Goal: Information Seeking & Learning: Compare options

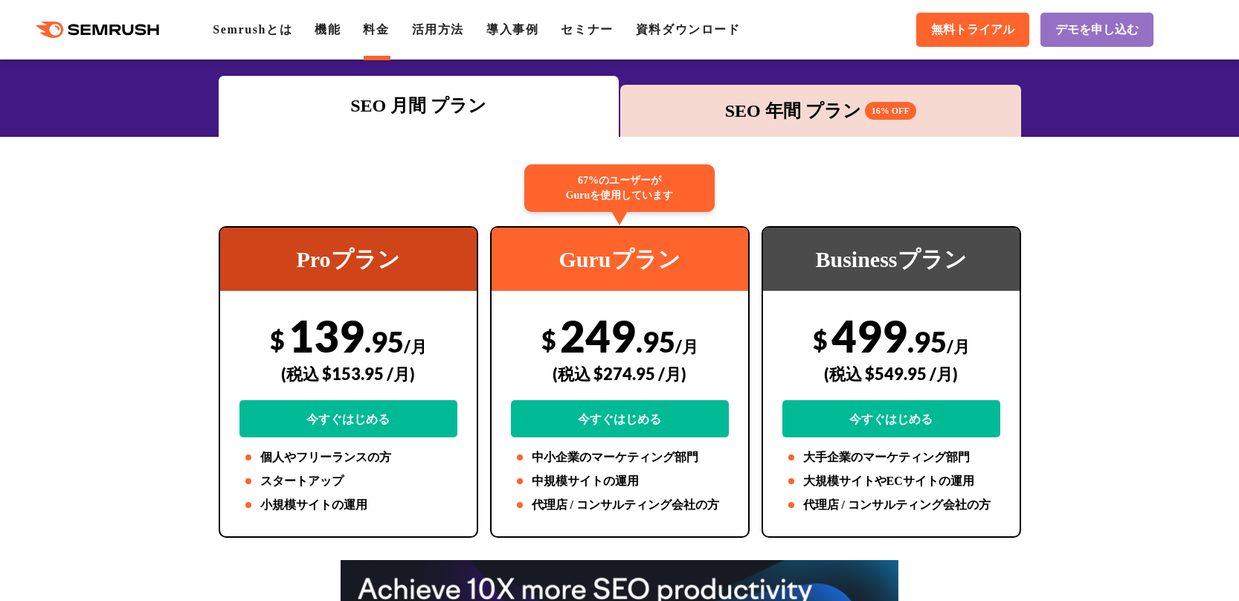
scroll to position [223, 0]
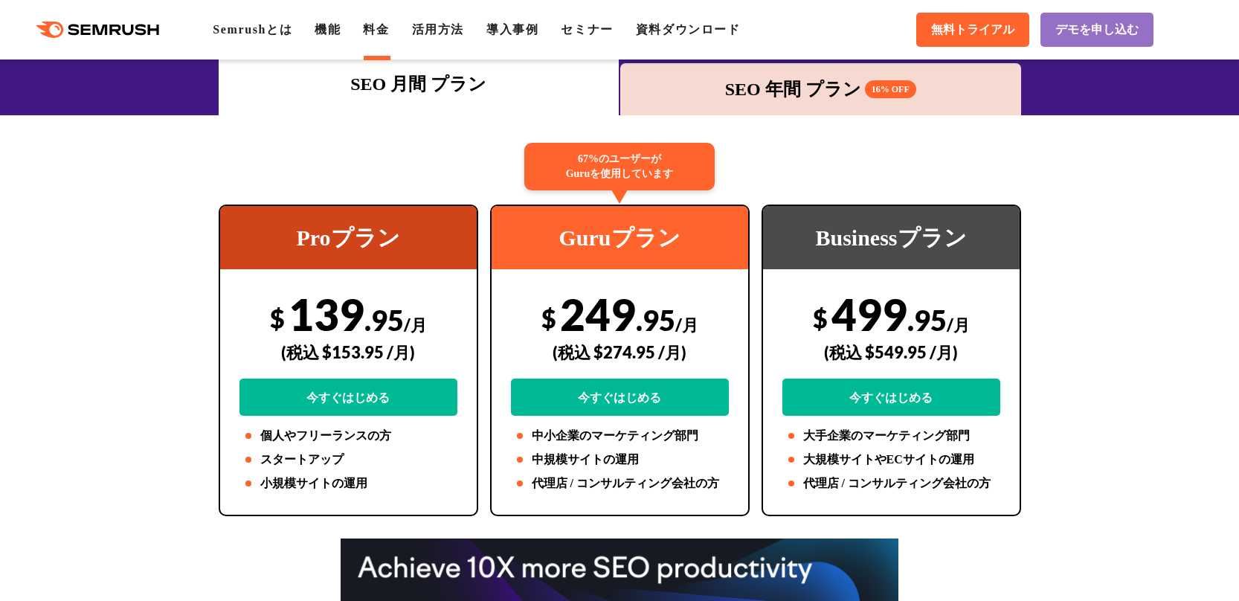
click at [853, 91] on div "SEO 年間 プラン 16% OFF" at bounding box center [820, 89] width 386 height 27
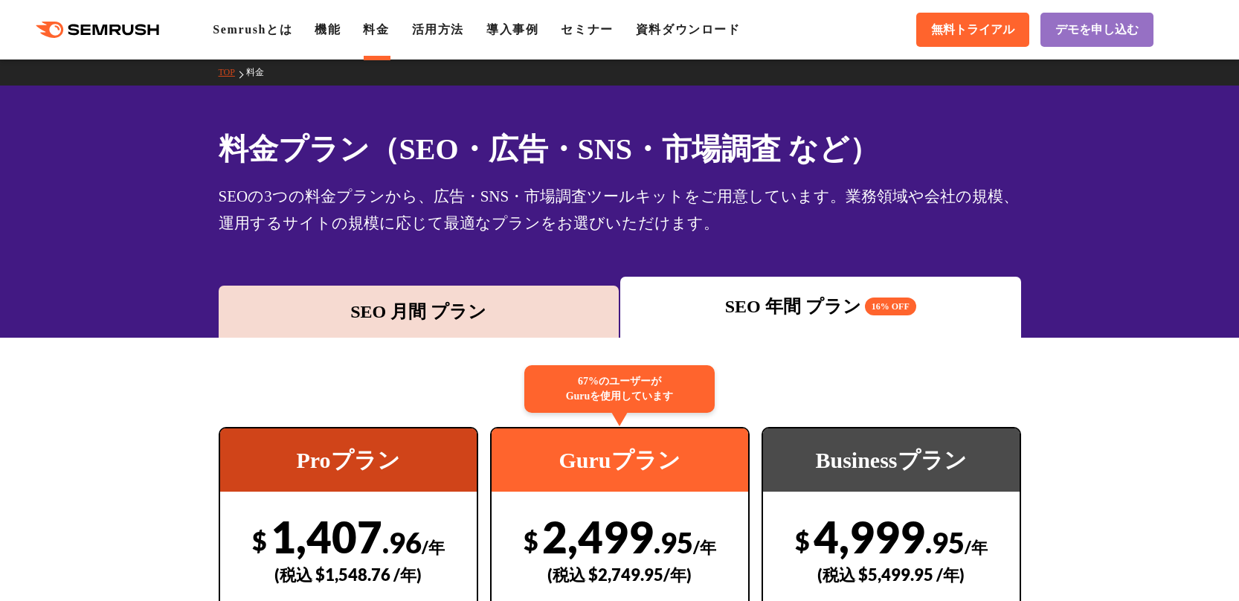
scroll to position [0, 0]
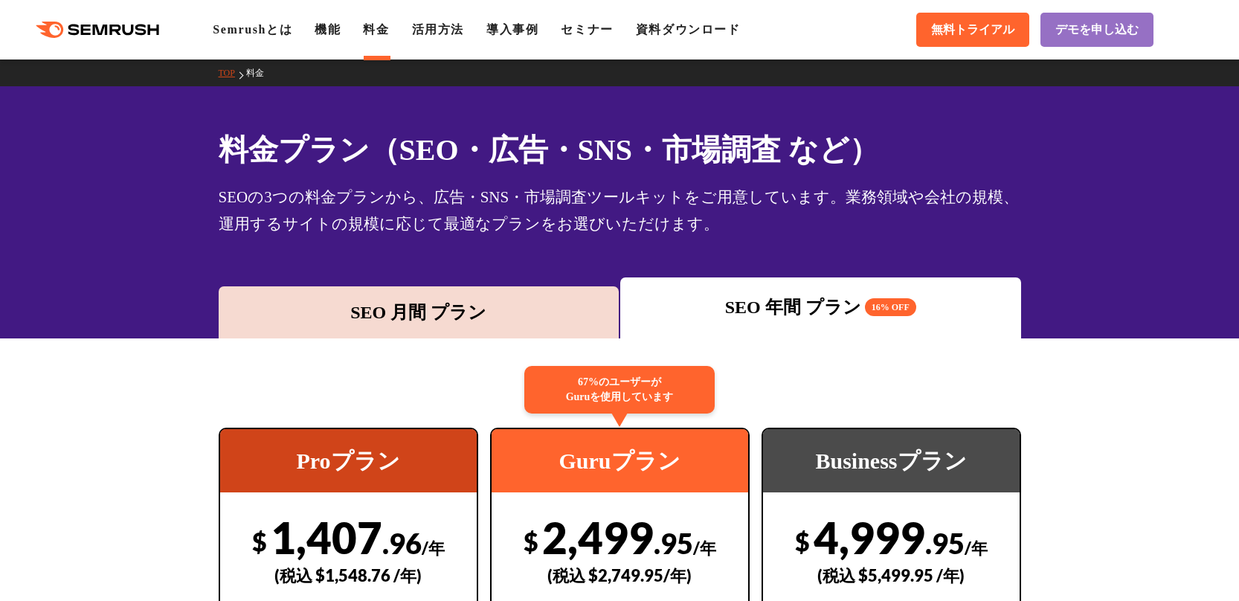
click at [530, 321] on div "SEO 月間 プラン" at bounding box center [419, 312] width 386 height 27
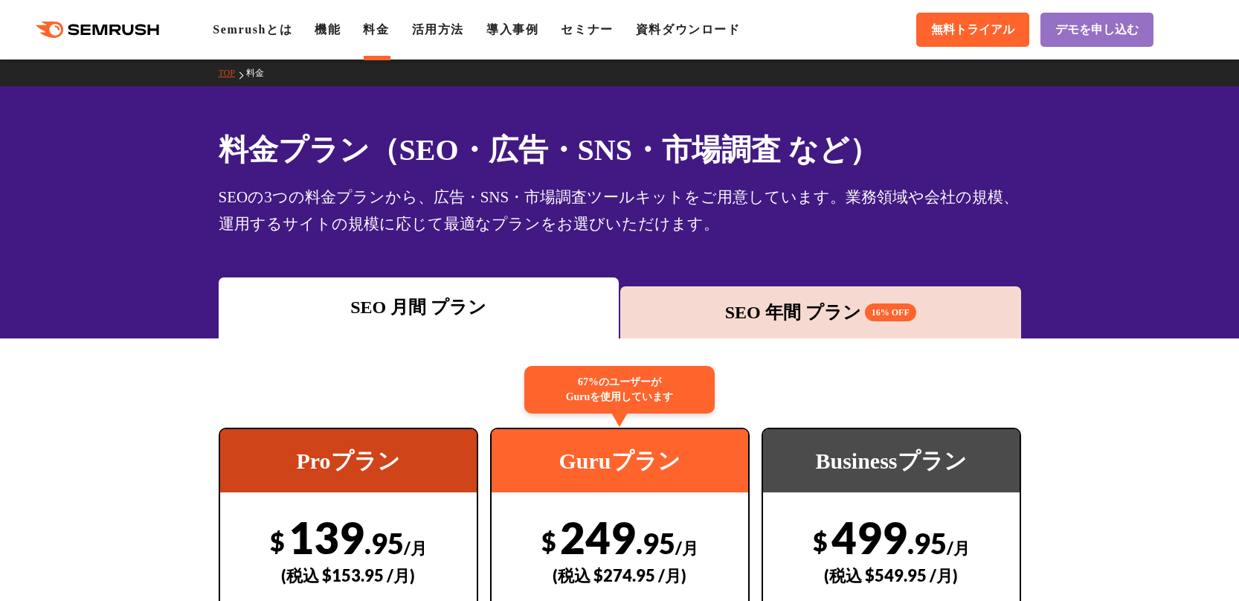
click at [759, 325] on div "SEO 年間 プラン 16% OFF" at bounding box center [820, 312] width 401 height 52
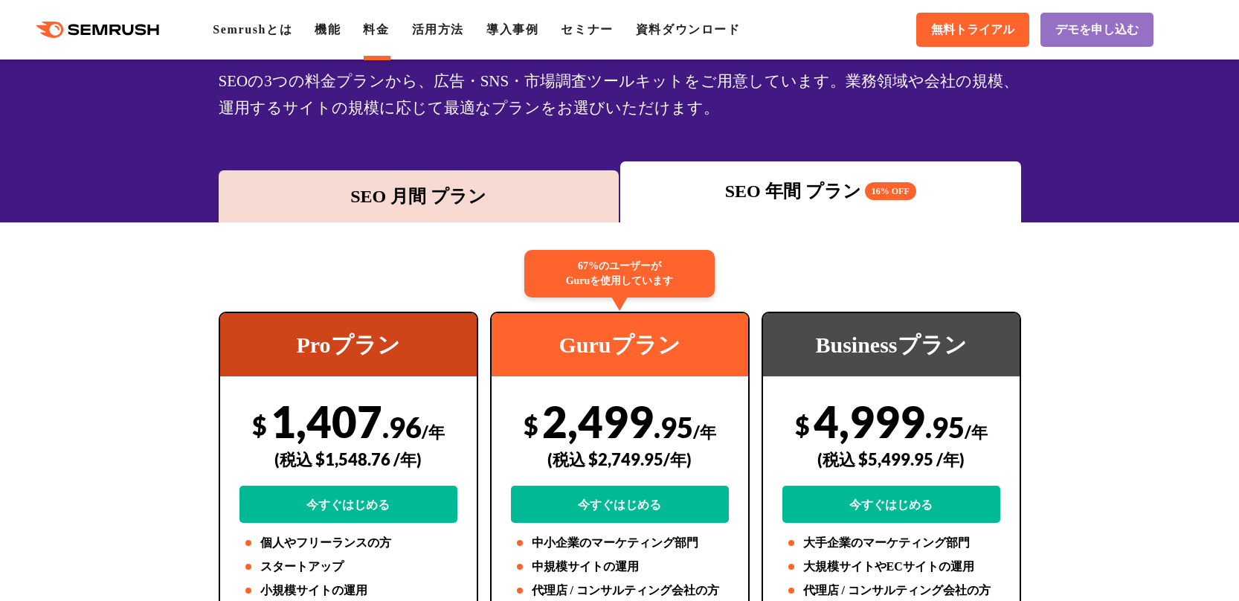
scroll to position [223, 0]
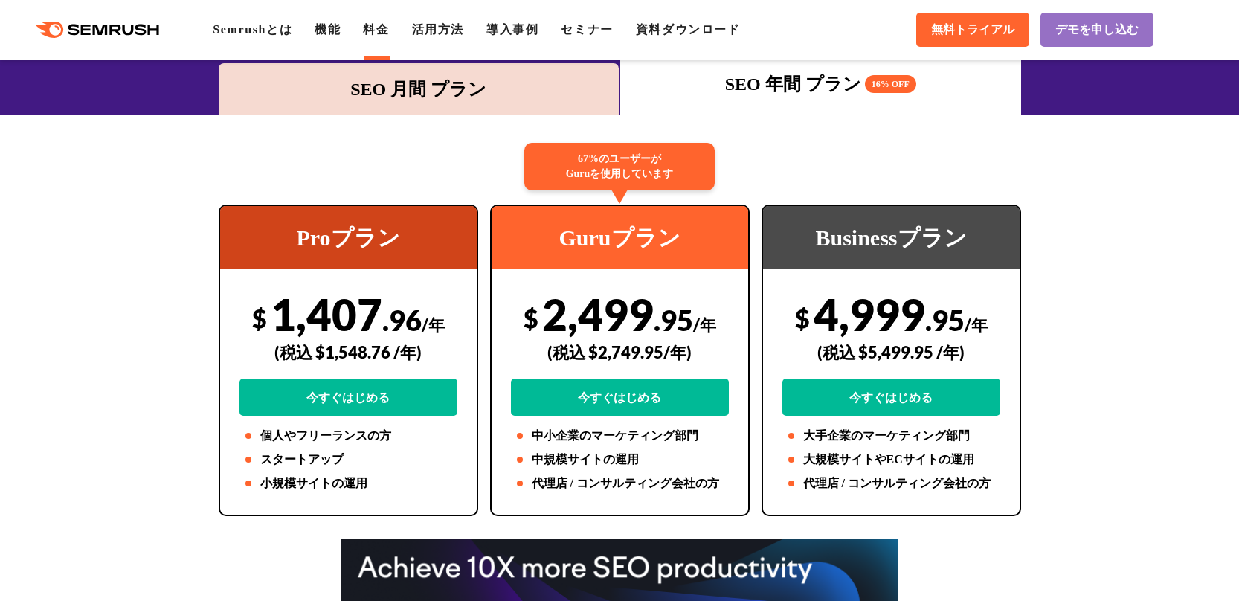
click at [461, 89] on div "SEO 月間 プラン" at bounding box center [419, 89] width 386 height 27
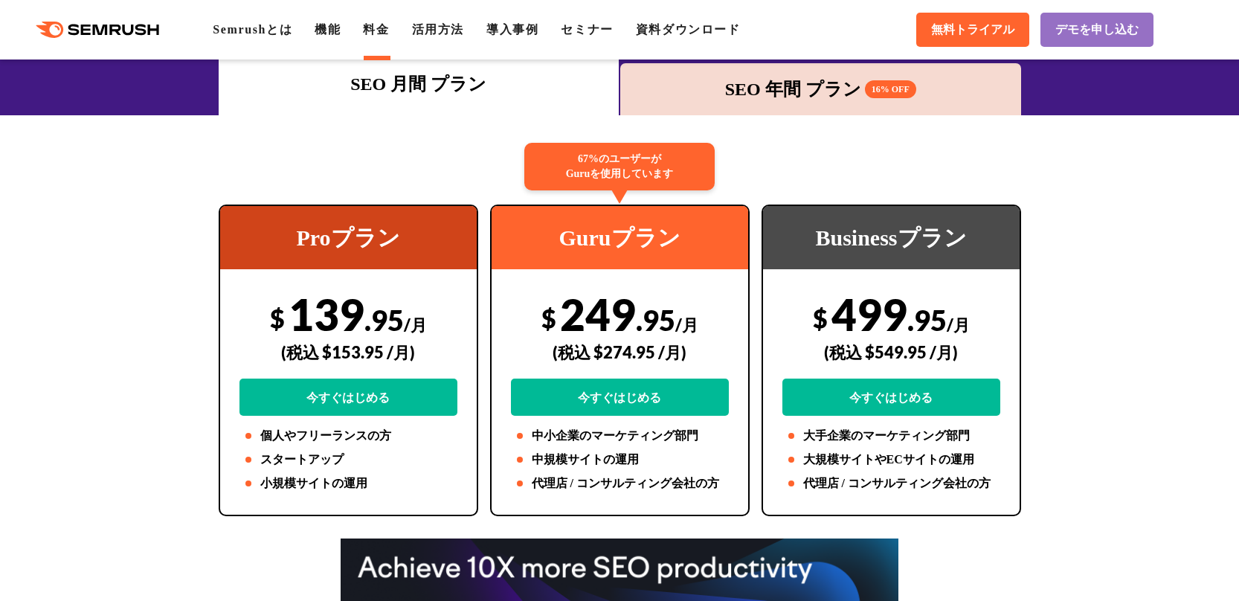
click at [792, 85] on div "SEO 年間 プラン 16% OFF" at bounding box center [820, 89] width 386 height 27
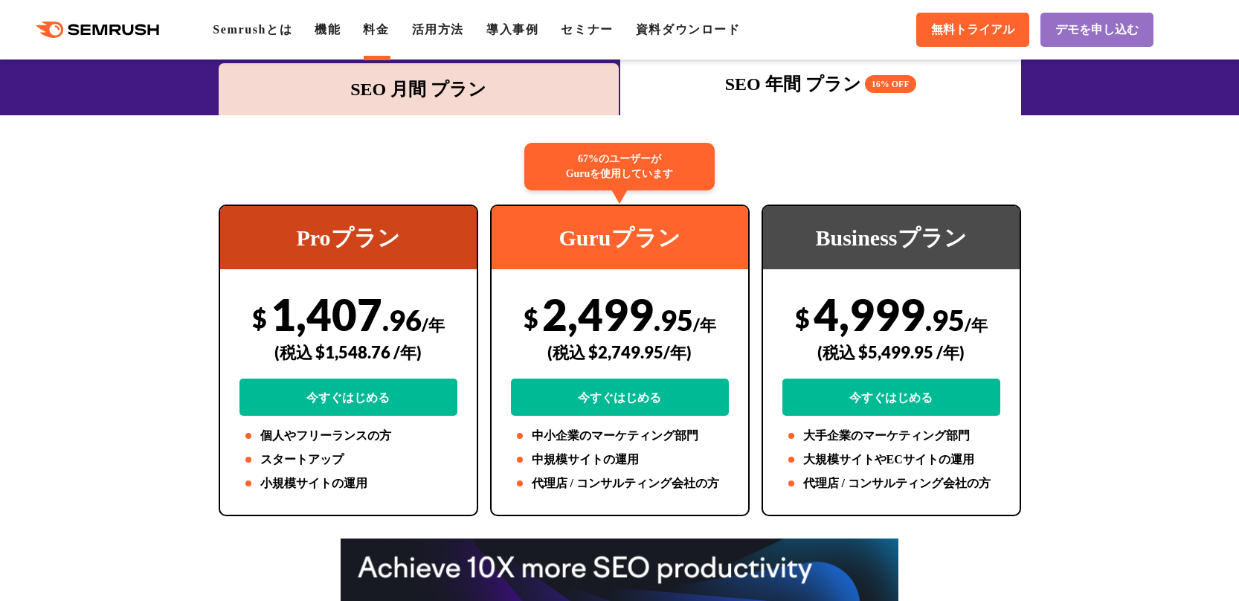
click at [399, 95] on div "SEO 月間 プラン" at bounding box center [419, 89] width 386 height 27
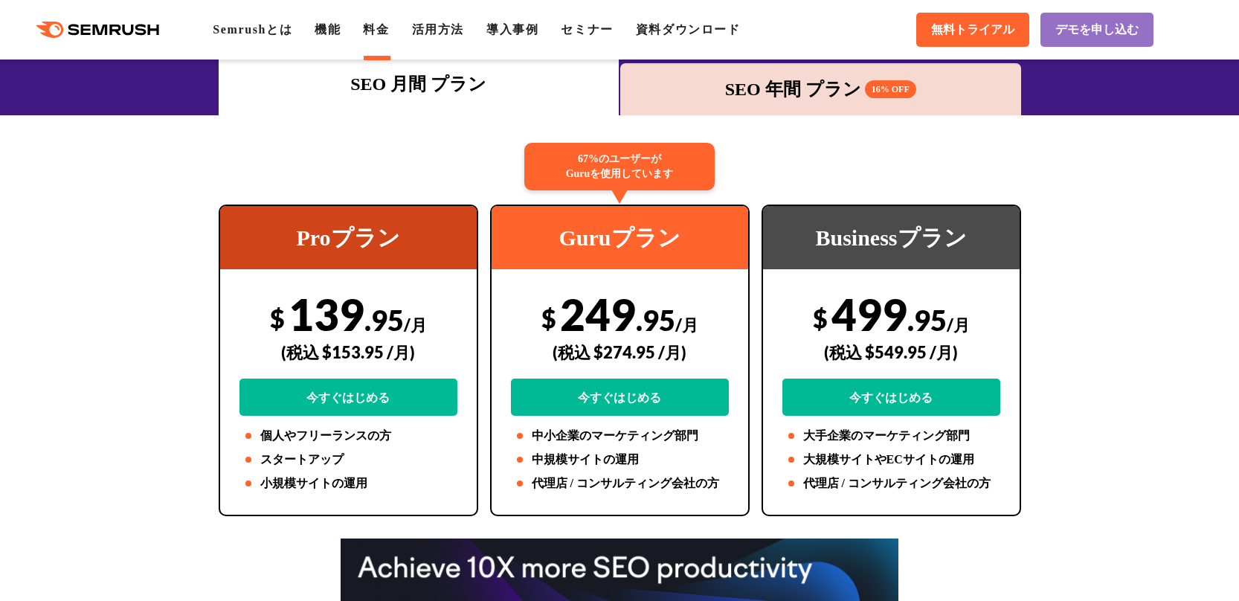
click at [718, 86] on div "SEO 年間 プラン 16% OFF" at bounding box center [820, 89] width 386 height 27
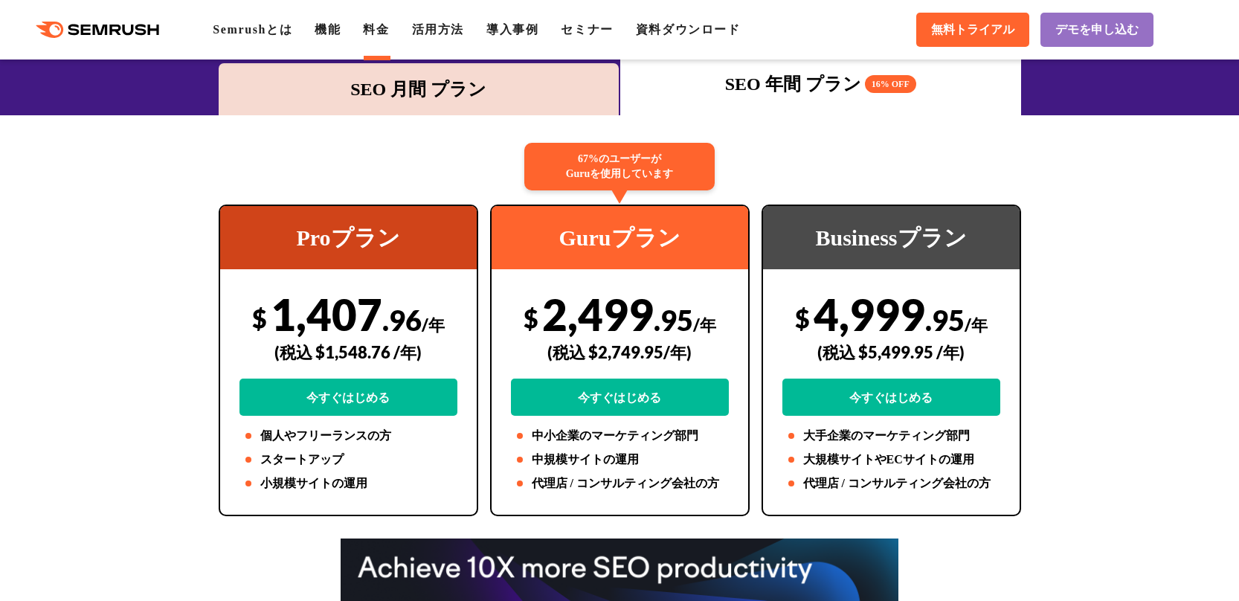
click at [549, 82] on div "SEO 月間 プラン" at bounding box center [419, 89] width 386 height 27
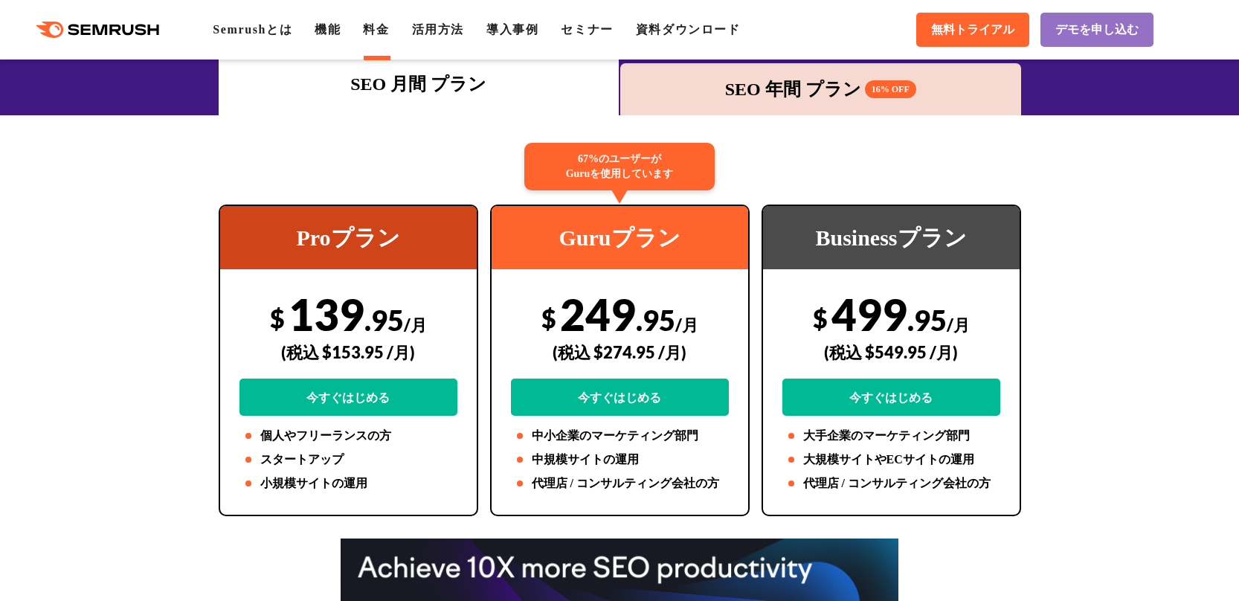
click at [764, 88] on div "SEO 年間 プラン 16% OFF" at bounding box center [820, 89] width 386 height 27
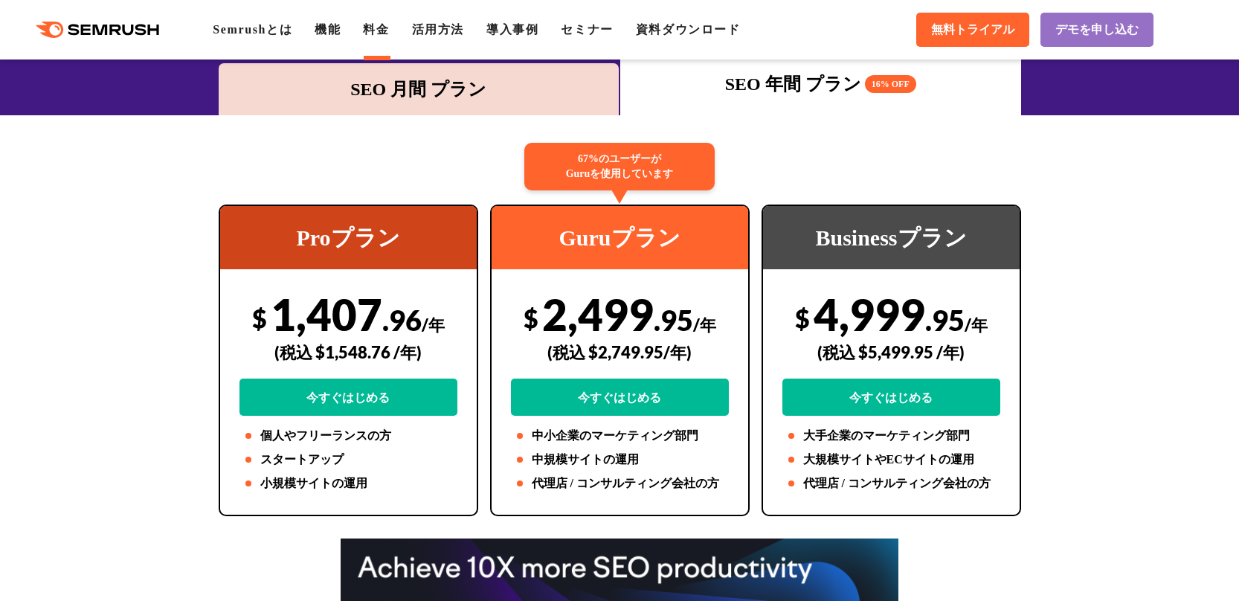
click at [509, 79] on div "SEO 月間 プラン" at bounding box center [419, 89] width 386 height 27
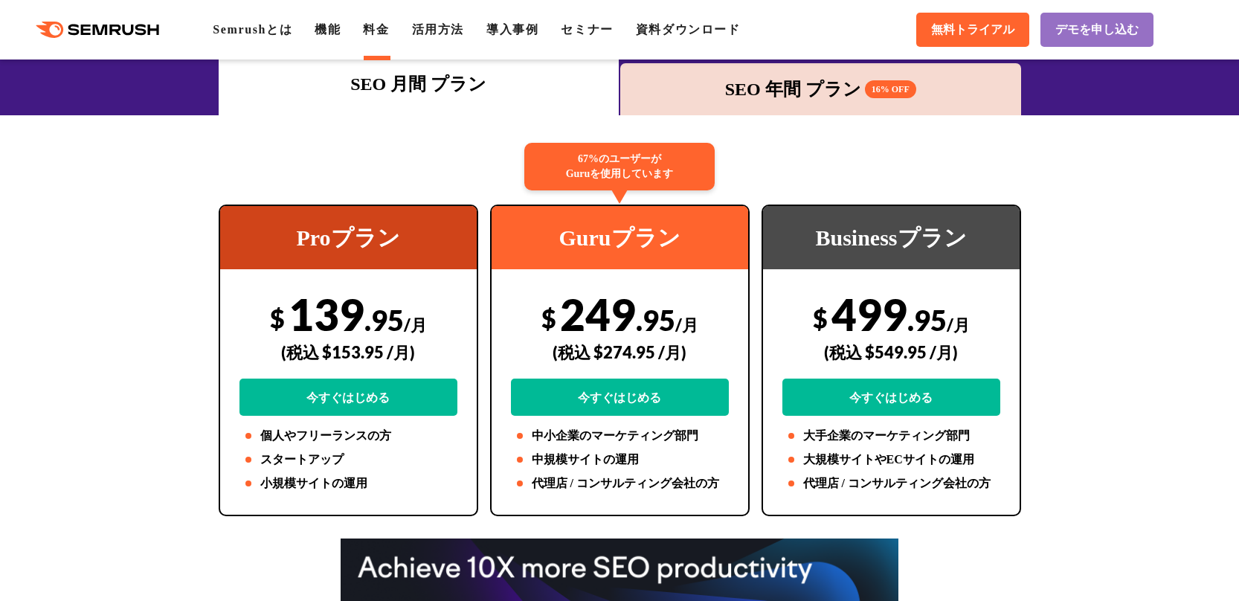
click at [798, 79] on div "SEO 年間 プラン 16% OFF" at bounding box center [820, 89] width 386 height 27
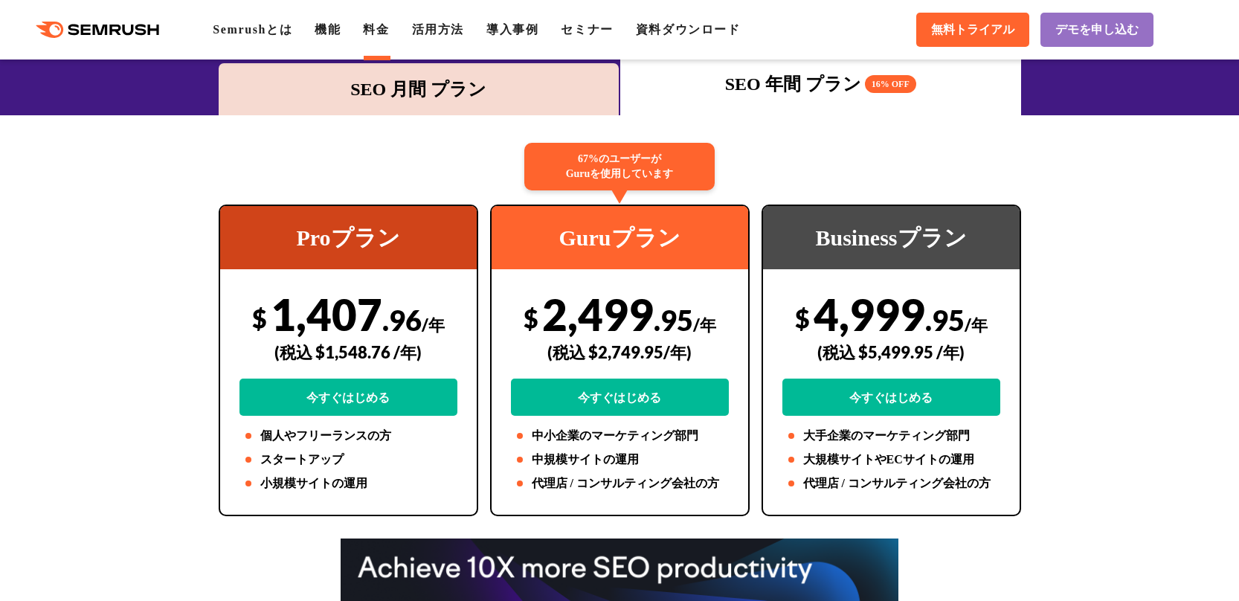
click at [485, 85] on div "SEO 月間 プラン" at bounding box center [419, 89] width 386 height 27
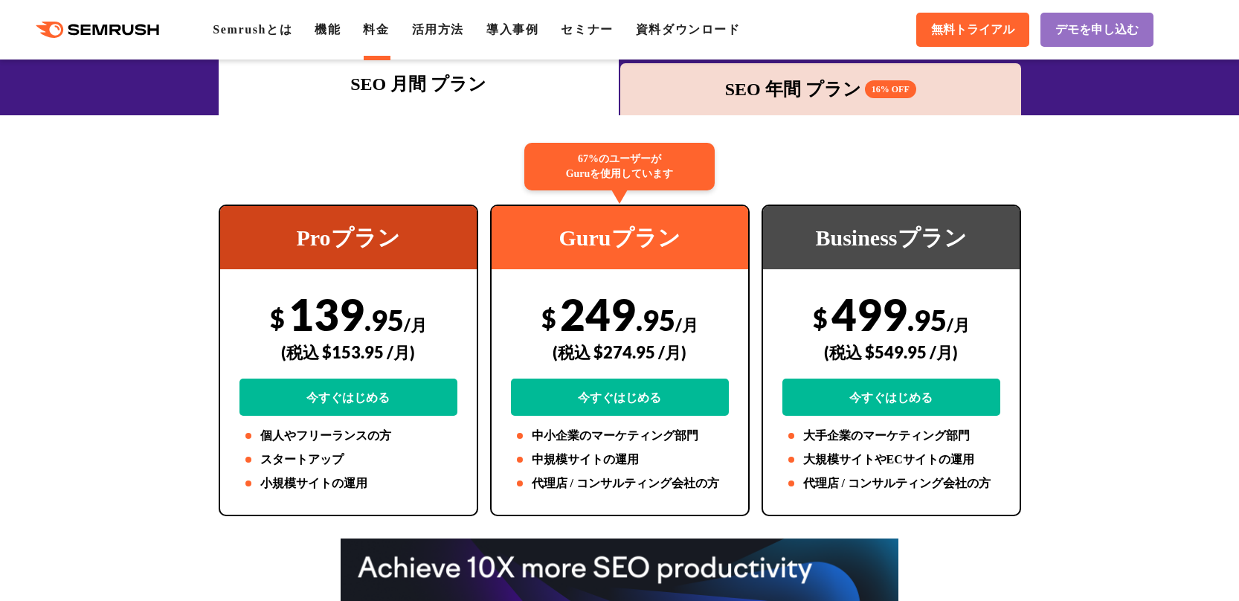
click at [742, 84] on div "SEO 年間 プラン 16% OFF" at bounding box center [820, 89] width 386 height 27
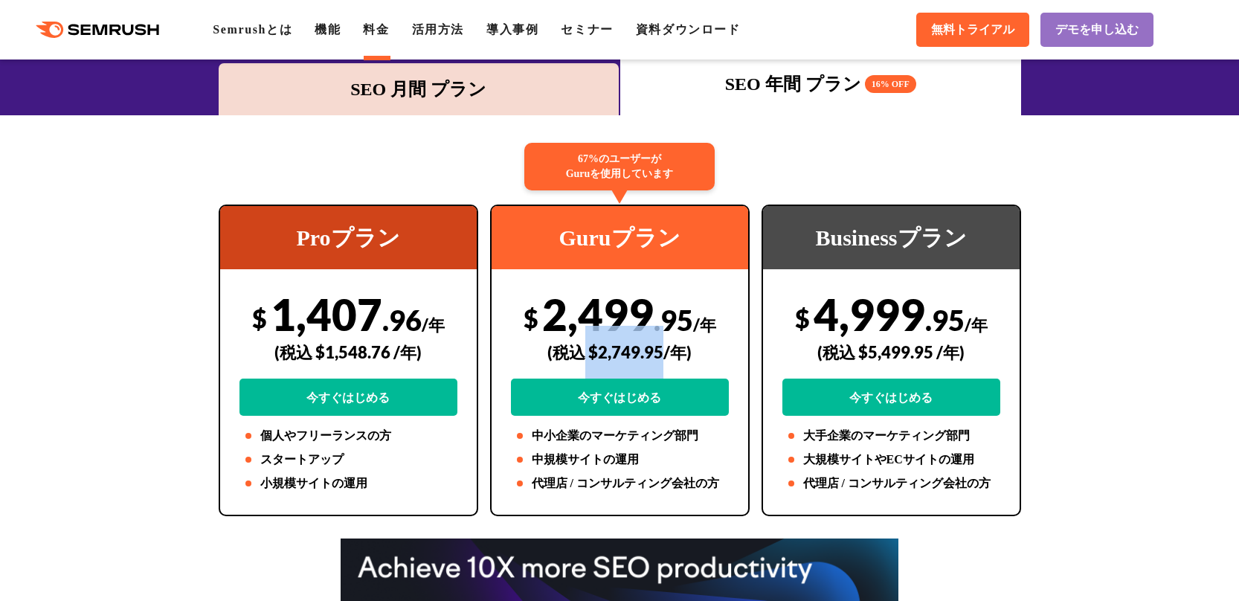
drag, startPoint x: 586, startPoint y: 353, endPoint x: 663, endPoint y: 354, distance: 77.3
click at [663, 354] on div "(税込 $2,749.95/年)" at bounding box center [620, 352] width 218 height 53
copy div "$2,749.95"
click at [520, 113] on div "SEO 月間 プラン" at bounding box center [419, 89] width 401 height 52
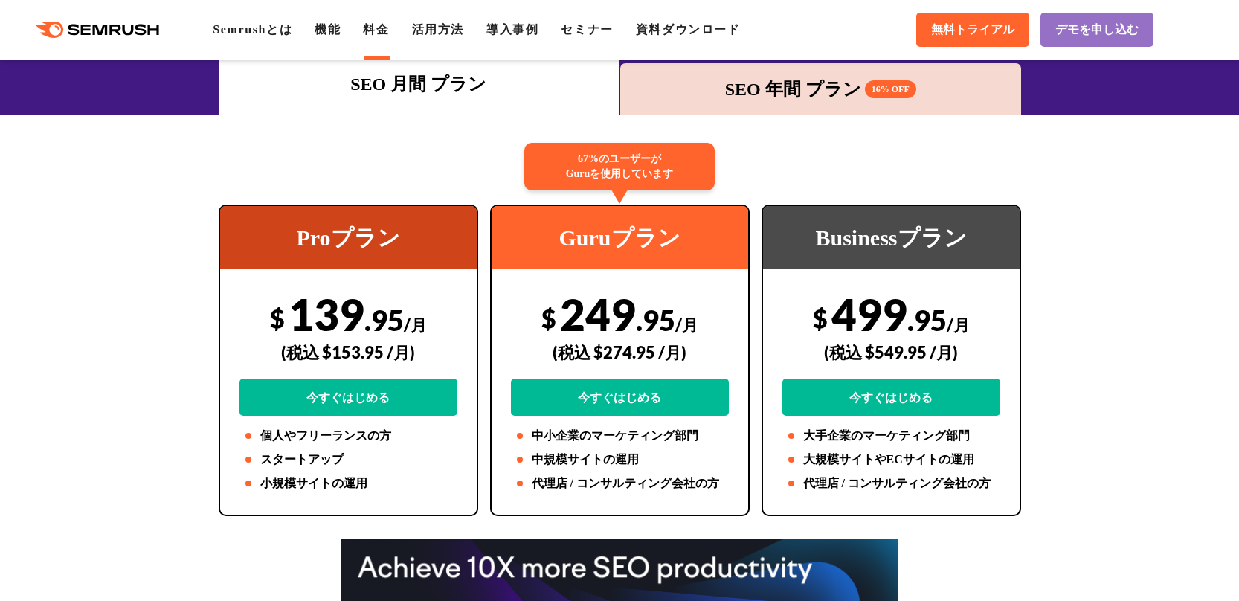
click at [714, 97] on div "SEO 年間 プラン 16% OFF" at bounding box center [820, 89] width 386 height 27
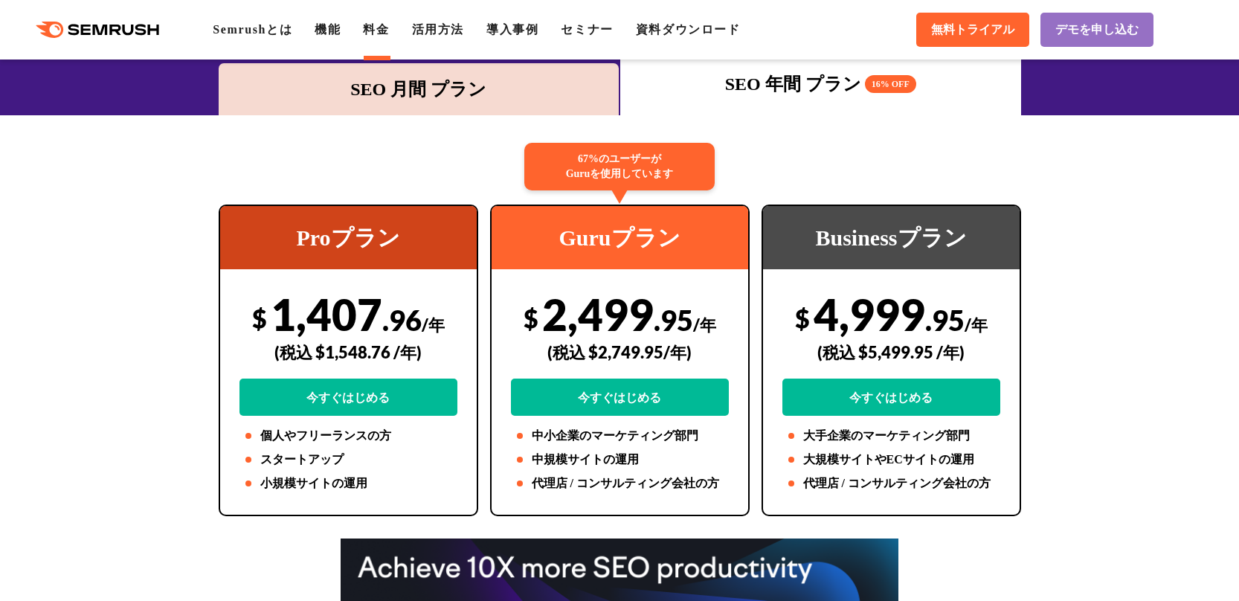
drag, startPoint x: 599, startPoint y: 352, endPoint x: 665, endPoint y: 354, distance: 65.5
click at [665, 354] on div "(税込 $2,749.95/年)" at bounding box center [620, 352] width 218 height 53
copy div "2,749.95"
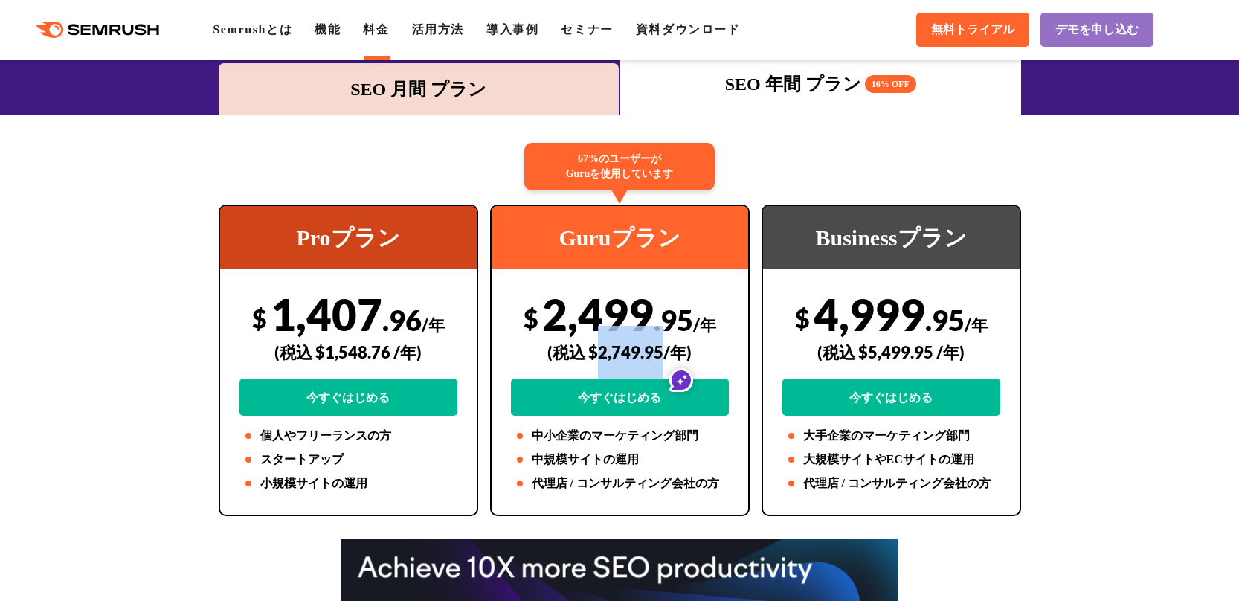
click at [600, 354] on div "(税込 $2,749.95/年)" at bounding box center [620, 352] width 218 height 53
drag, startPoint x: 595, startPoint y: 347, endPoint x: 662, endPoint y: 349, distance: 66.2
click at [662, 349] on div "(税込 $2,749.95/年)" at bounding box center [620, 352] width 218 height 53
copy div "2,749.95"
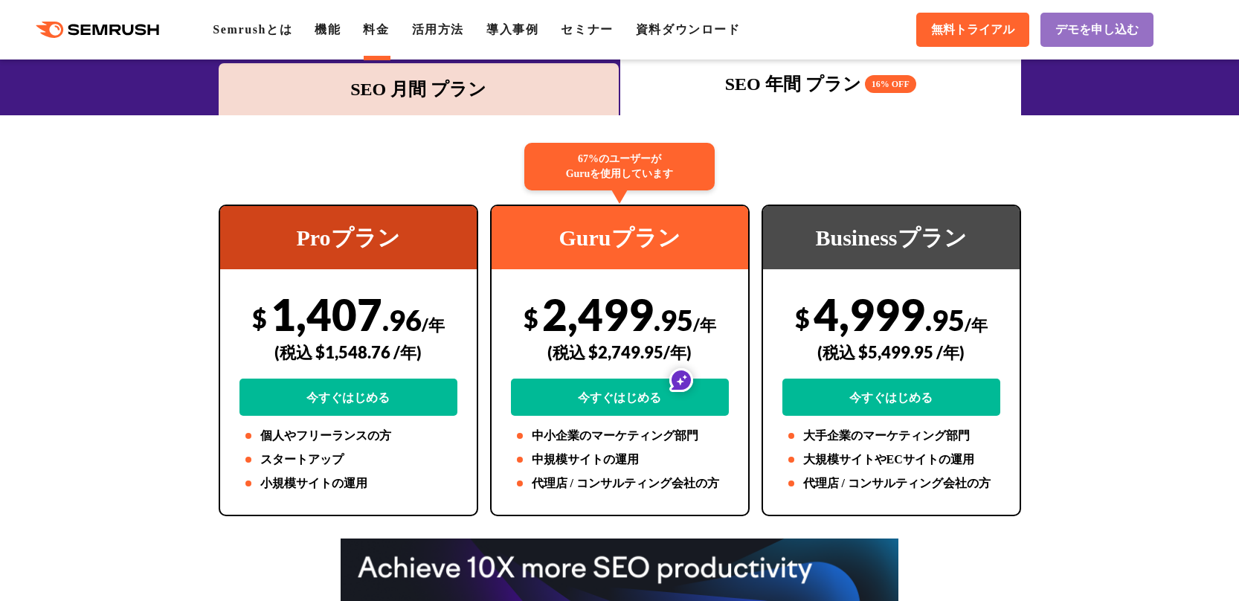
drag, startPoint x: 598, startPoint y: 347, endPoint x: 660, endPoint y: 345, distance: 61.7
click at [660, 345] on div "(税込 $2,749.95/年)" at bounding box center [620, 352] width 218 height 53
copy div "2,749.95"
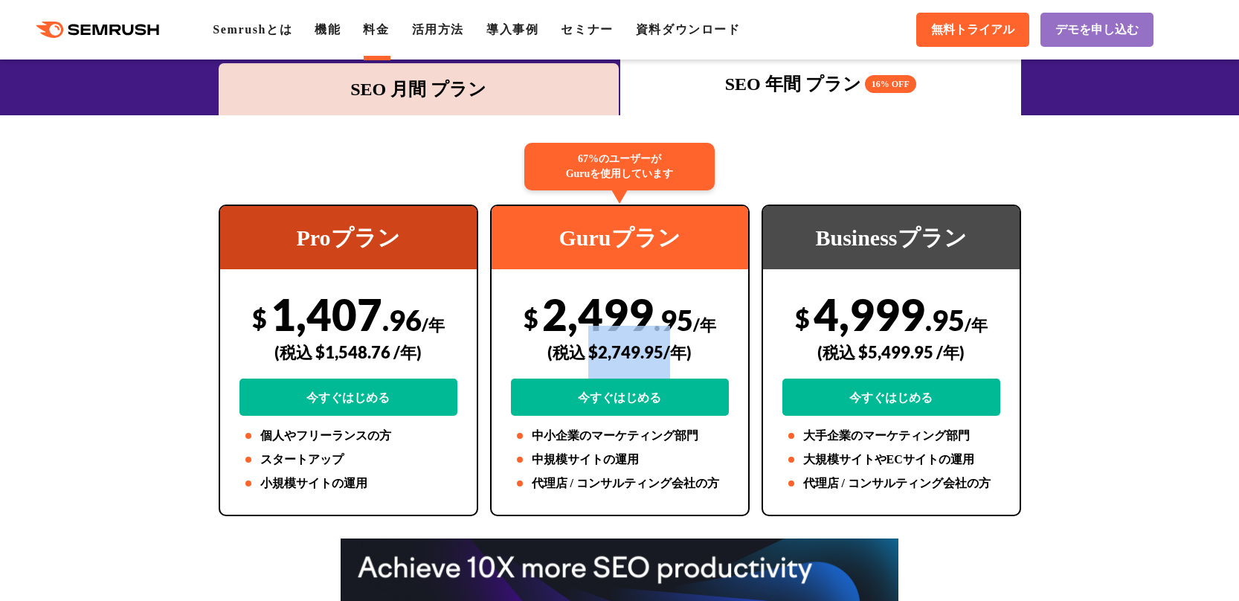
drag, startPoint x: 591, startPoint y: 348, endPoint x: 666, endPoint y: 357, distance: 75.6
click at [666, 357] on div "(税込 $2,749.95/年)" at bounding box center [620, 352] width 218 height 53
click at [637, 358] on div "(税込 $2,749.95/年)" at bounding box center [620, 352] width 218 height 53
drag, startPoint x: 598, startPoint y: 348, endPoint x: 660, endPoint y: 349, distance: 61.7
click at [660, 349] on div "(税込 $2,749.95/年)" at bounding box center [620, 352] width 218 height 53
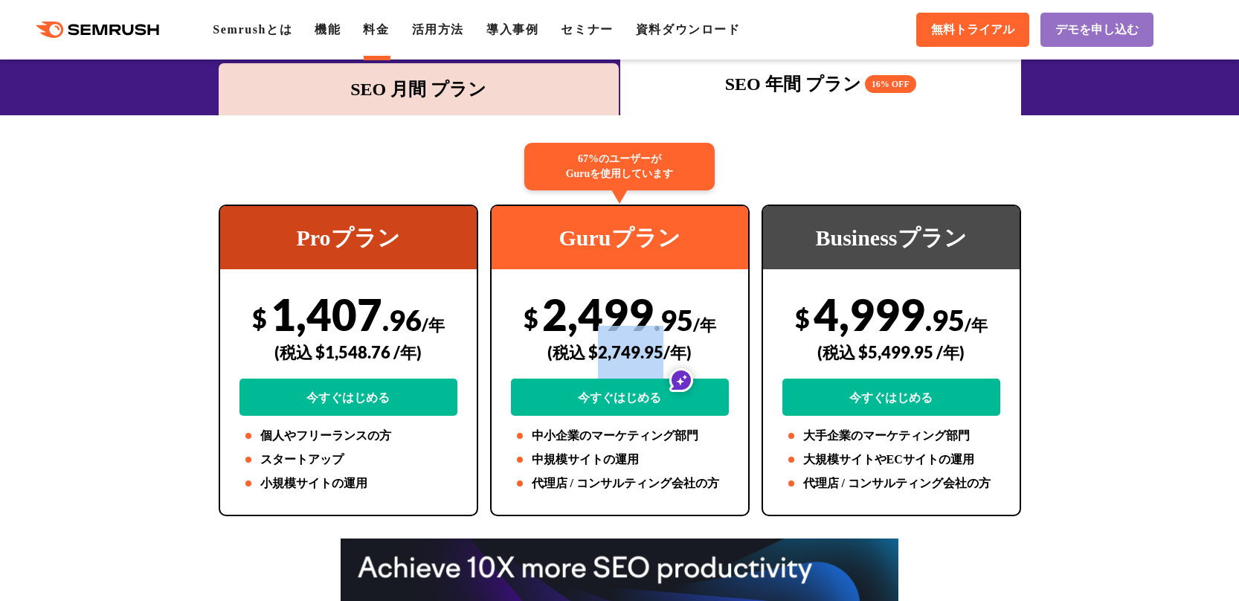
copy div "2,749.95"
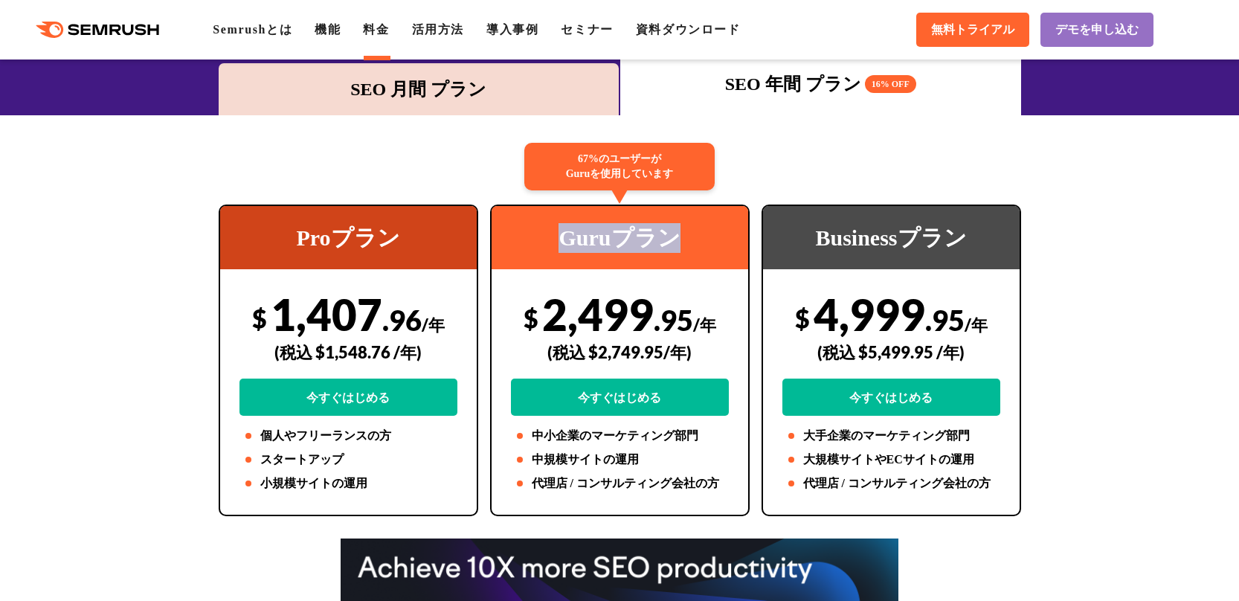
drag, startPoint x: 557, startPoint y: 231, endPoint x: 697, endPoint y: 234, distance: 140.5
click at [697, 234] on div "Guruプラン" at bounding box center [619, 237] width 256 height 63
copy div "Guruプラン"
click at [489, 105] on div "SEO 月間 プラン" at bounding box center [419, 89] width 401 height 52
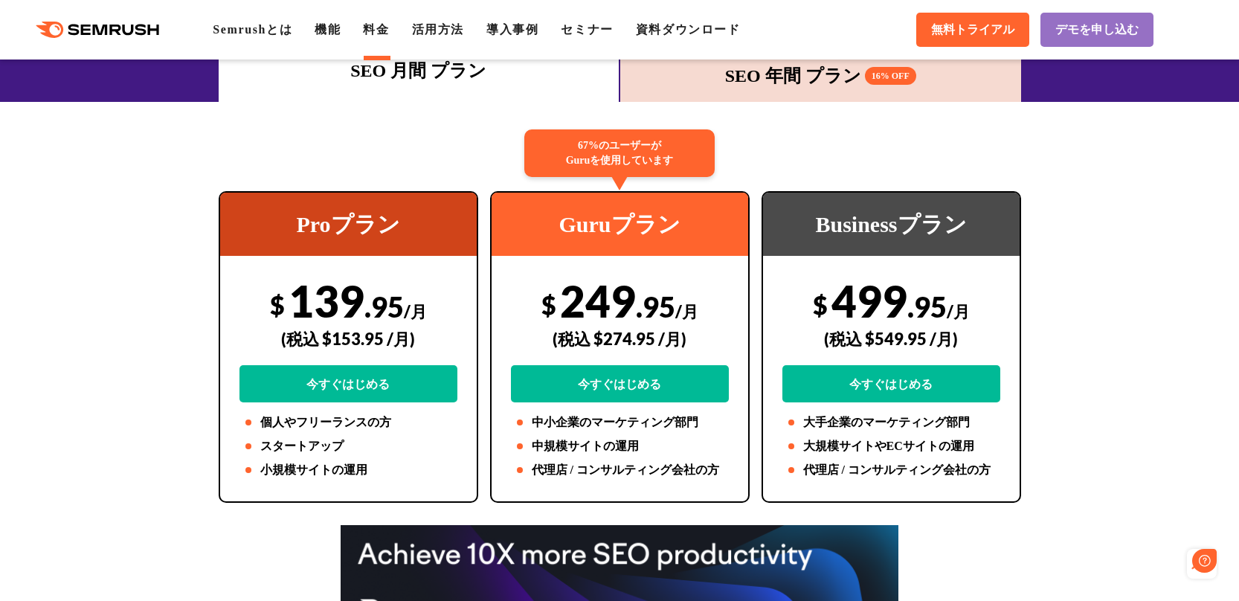
scroll to position [0, 0]
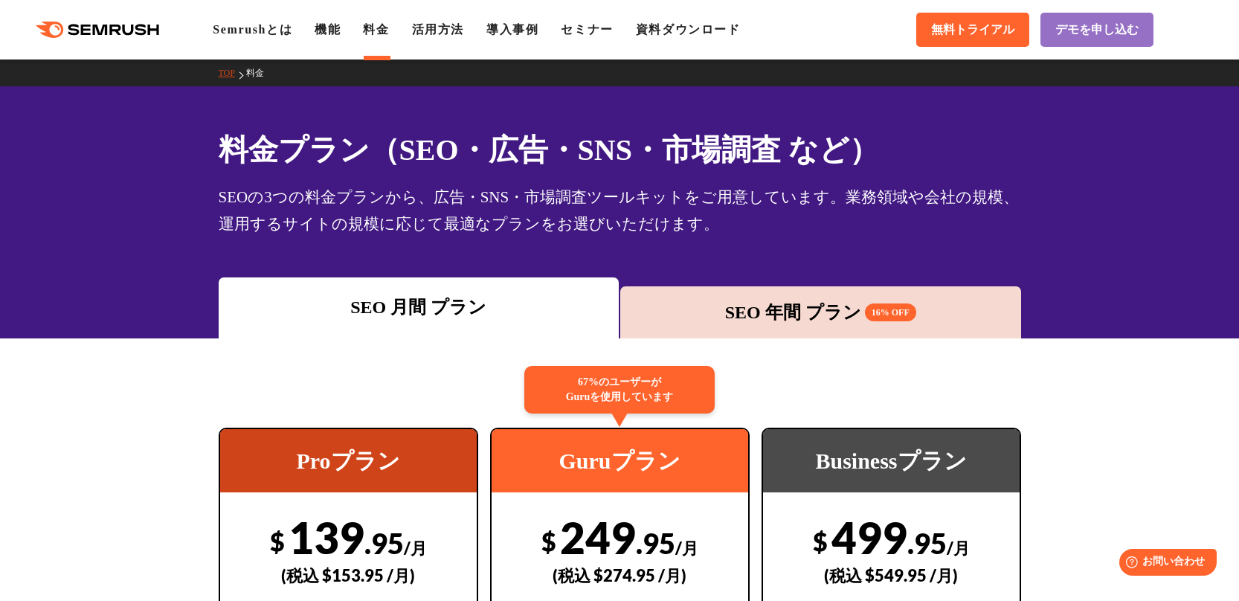
click at [804, 326] on div "SEO 年間 プラン 16% OFF" at bounding box center [820, 312] width 401 height 52
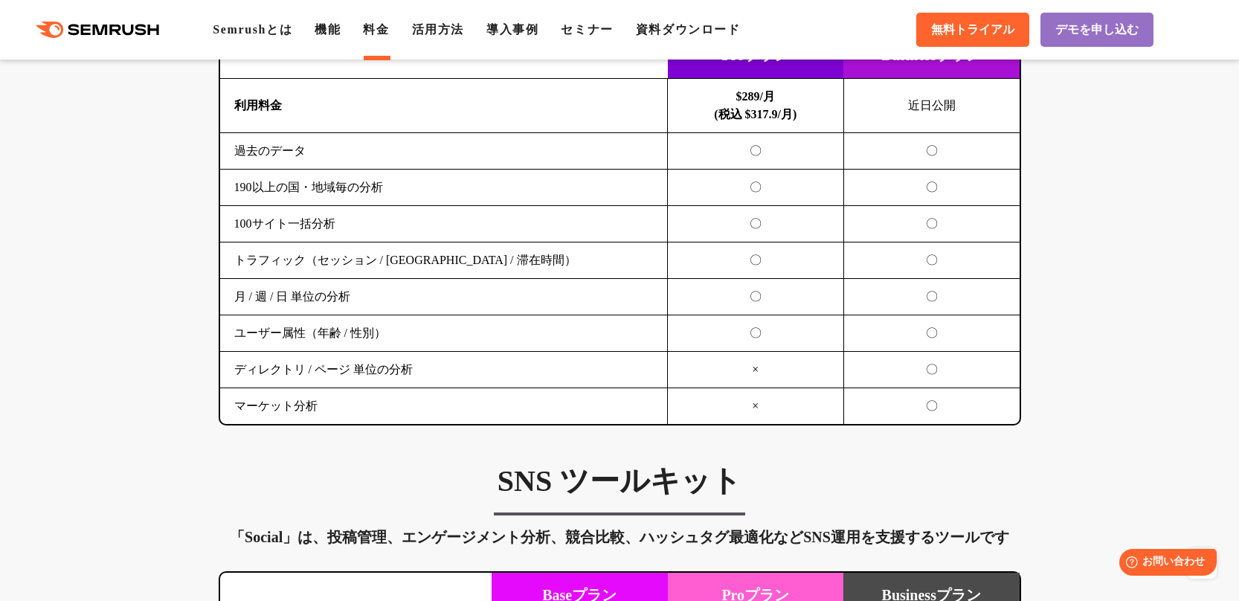
scroll to position [2974, 0]
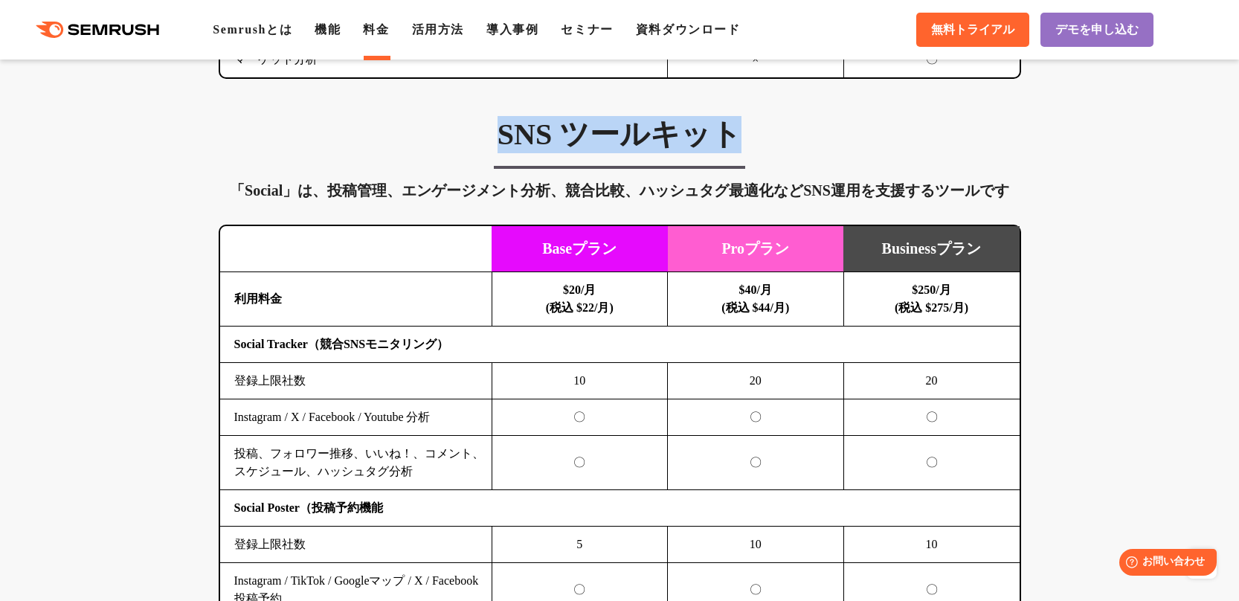
drag, startPoint x: 495, startPoint y: 135, endPoint x: 737, endPoint y: 136, distance: 242.4
click at [737, 136] on h3 "SNS ツールキット" at bounding box center [620, 134] width 802 height 37
copy h3 "SNS ツールキット"
click at [1010, 178] on div "「Social」は、投稿管理、エンゲージメント分析、競合比較、ハッシュタグ最適化などSNS運用を支援するツールです" at bounding box center [620, 190] width 802 height 24
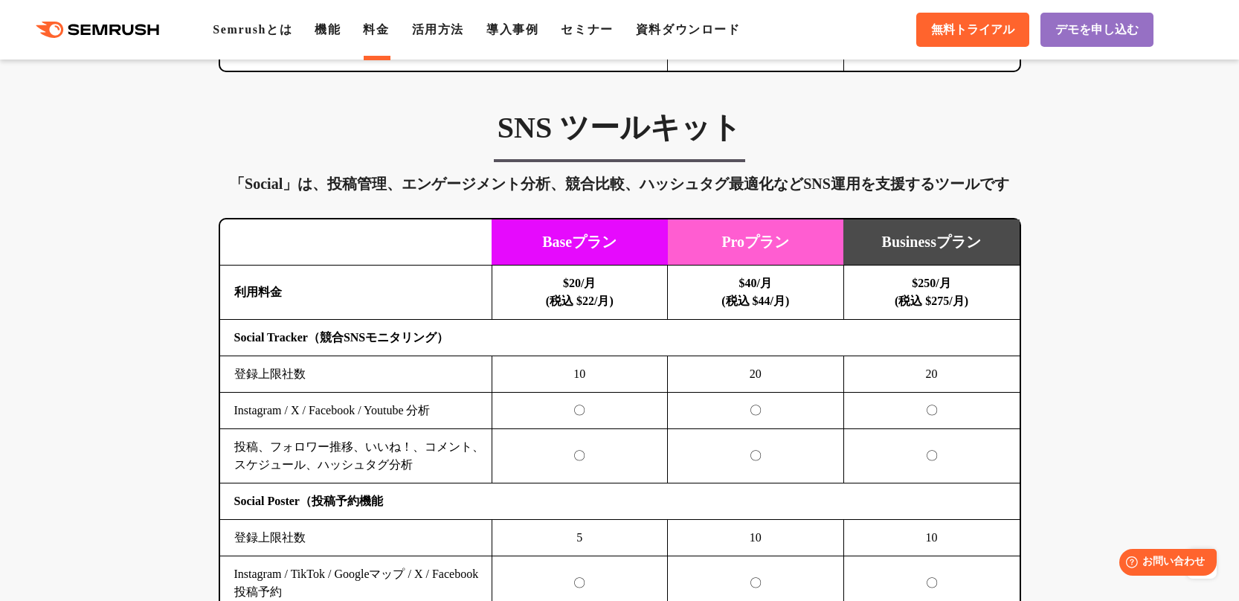
scroll to position [2856, 0]
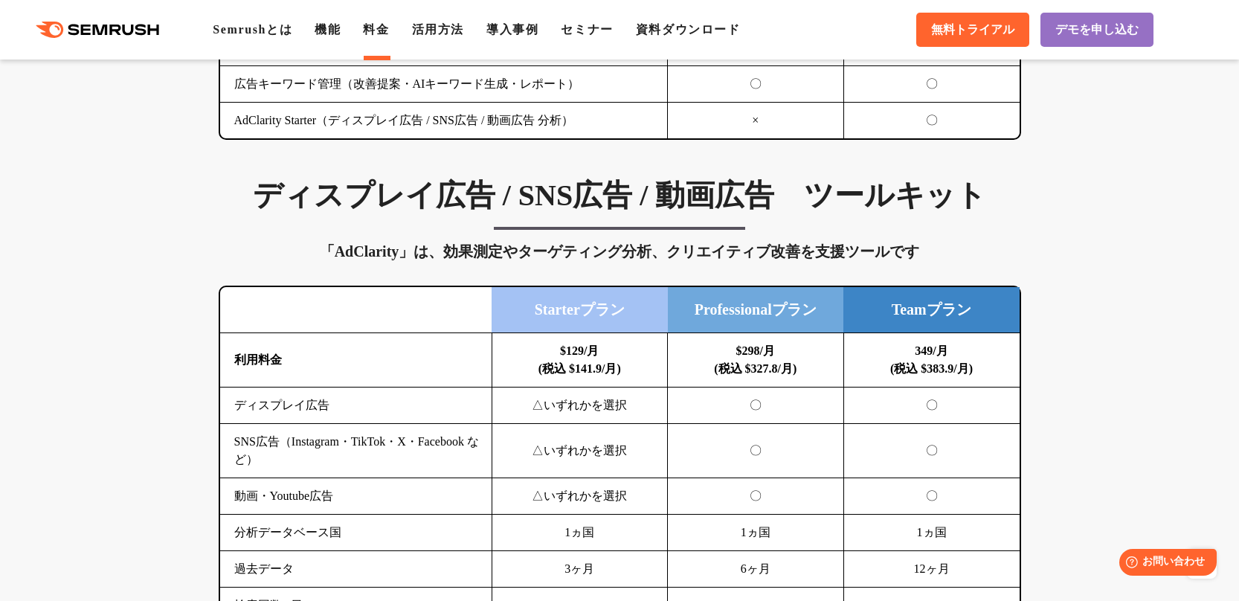
scroll to position [1667, 0]
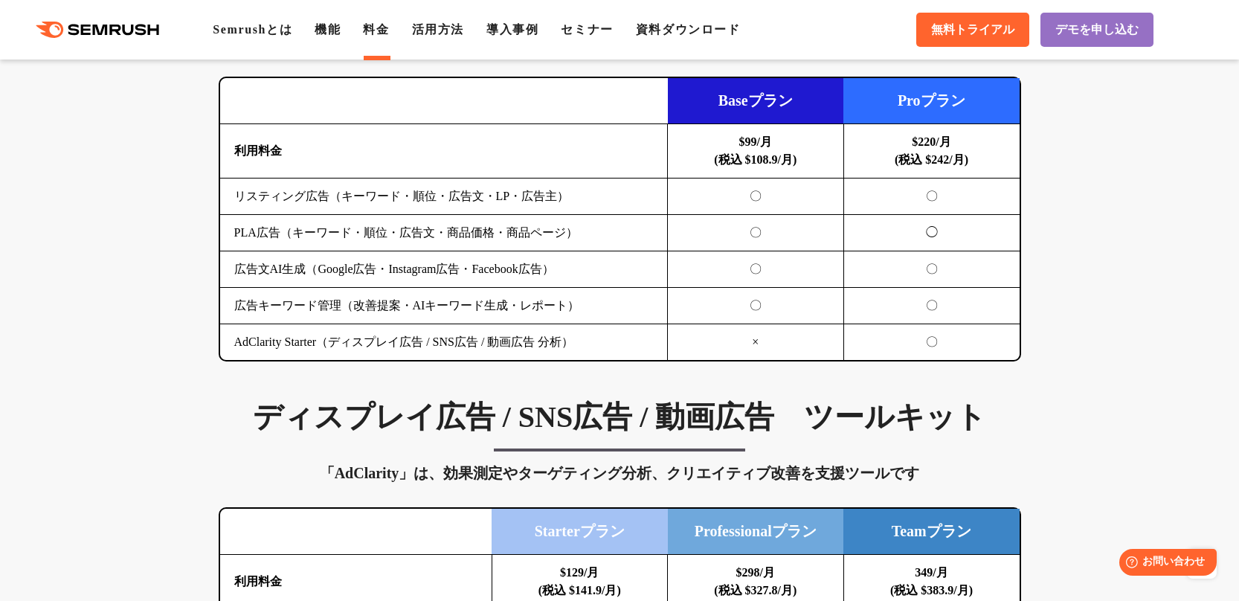
click at [1033, 145] on div "広告分析 ツールキット リスティング広告やPLA広告の分析に加え、AIによる広告文生成まで対応する支援ツールです 横にスワイプしてください Baseプラン P…" at bounding box center [620, 164] width 832 height 393
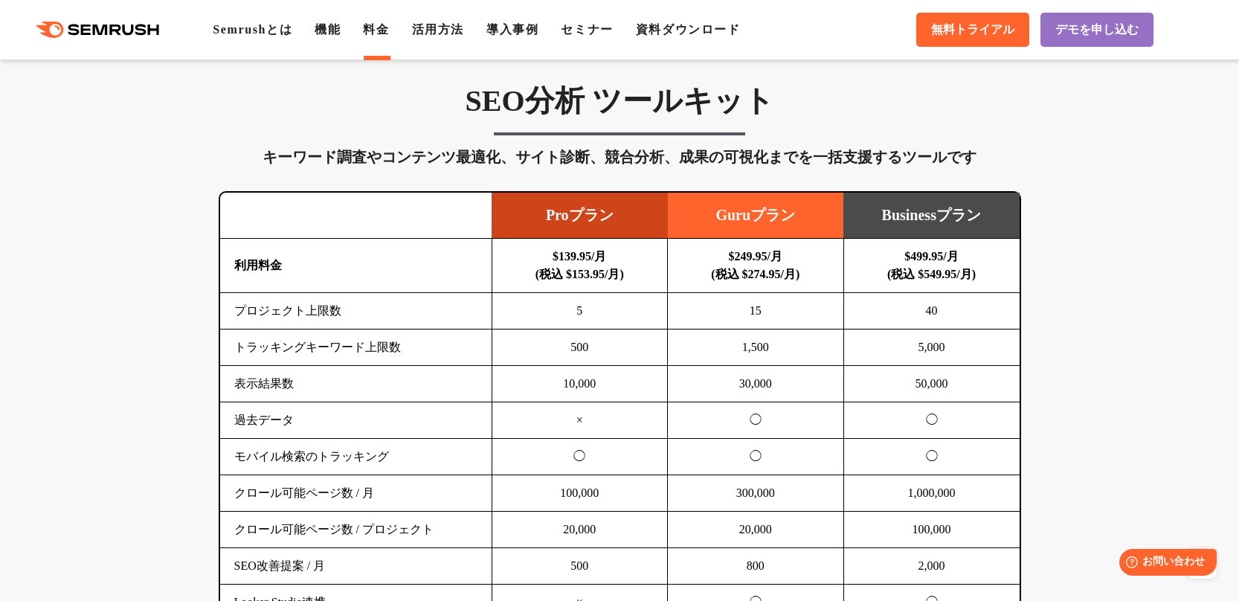
scroll to position [477, 0]
